Goal: Task Accomplishment & Management: Manage account settings

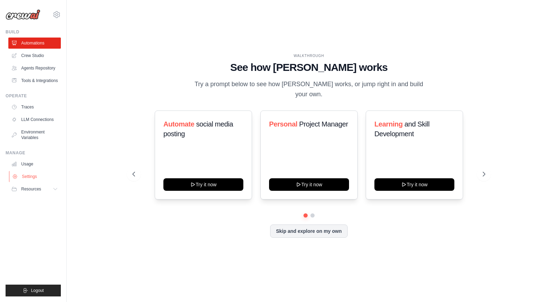
click at [26, 175] on link "Settings" at bounding box center [35, 176] width 52 height 11
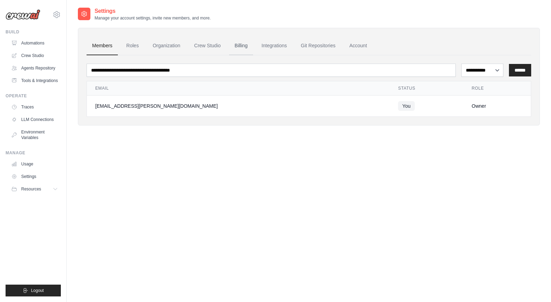
click at [240, 47] on link "Billing" at bounding box center [241, 45] width 24 height 19
click at [40, 288] on span "Logout" at bounding box center [37, 291] width 13 height 6
click at [39, 291] on span "Logout" at bounding box center [37, 291] width 13 height 6
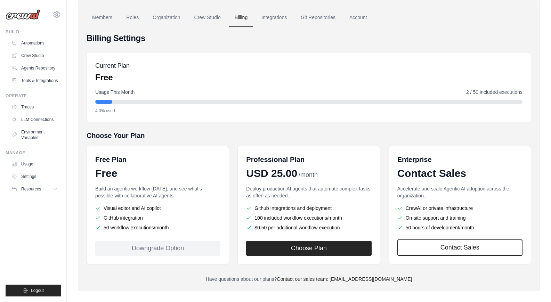
scroll to position [35, 0]
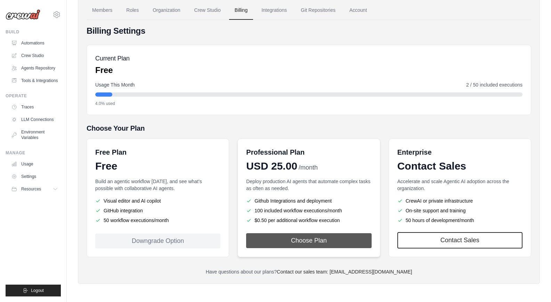
click at [312, 240] on button "Choose Plan" at bounding box center [308, 240] width 125 height 15
click at [172, 242] on div "Downgrade Option" at bounding box center [157, 241] width 125 height 15
drag, startPoint x: 291, startPoint y: 242, endPoint x: 43, endPoint y: 0, distance: 346.3
click at [43, 2] on body "[EMAIL_ADDRESS][PERSON_NAME][DOMAIN_NAME] Settings Build Automations Resources" at bounding box center [275, 133] width 551 height 337
click at [312, 243] on button "Choose Plan" at bounding box center [308, 240] width 125 height 15
